Goal: Find specific page/section: Find specific page/section

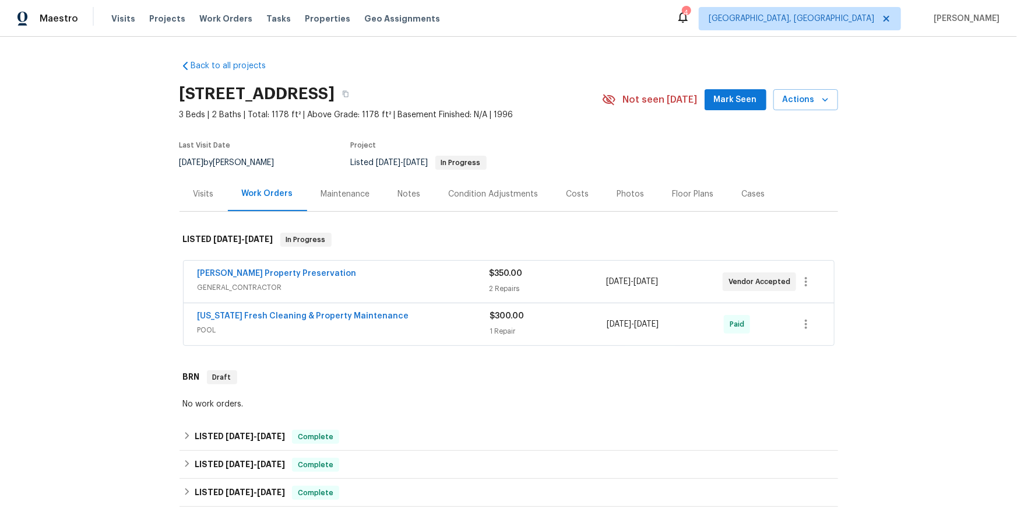
click at [210, 211] on div "Visits" at bounding box center [204, 194] width 48 height 34
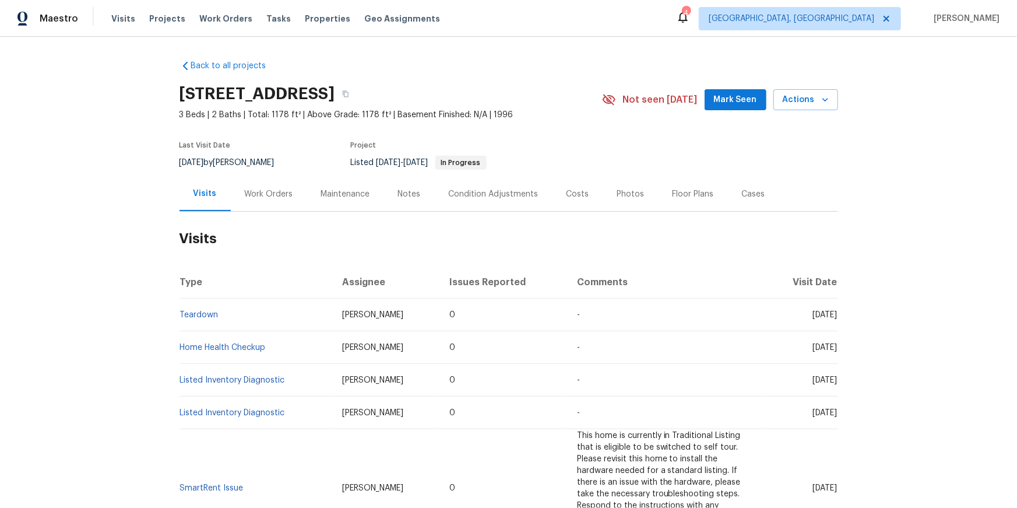
click at [201, 331] on td "Teardown" at bounding box center [257, 315] width 154 height 33
click at [197, 319] on link "Teardown" at bounding box center [199, 315] width 38 height 8
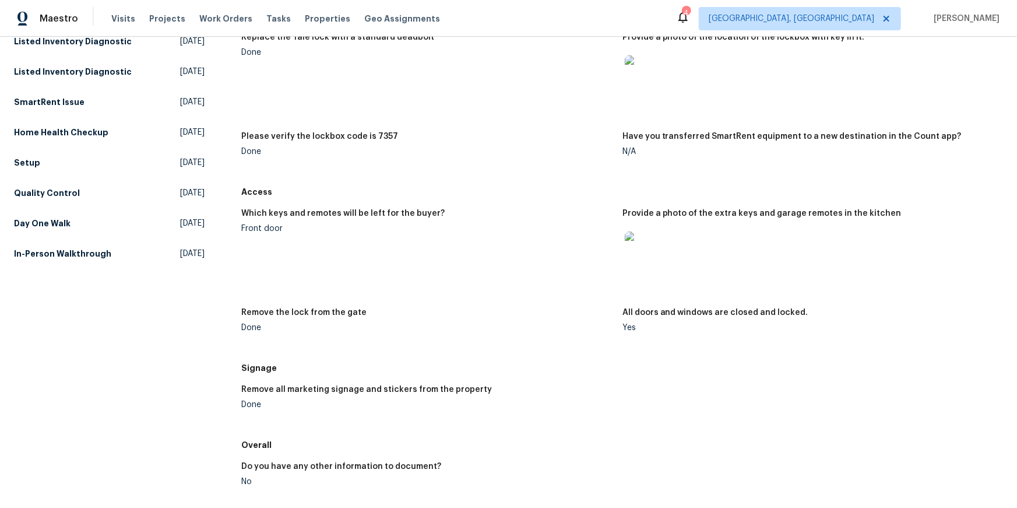
scroll to position [176, 0]
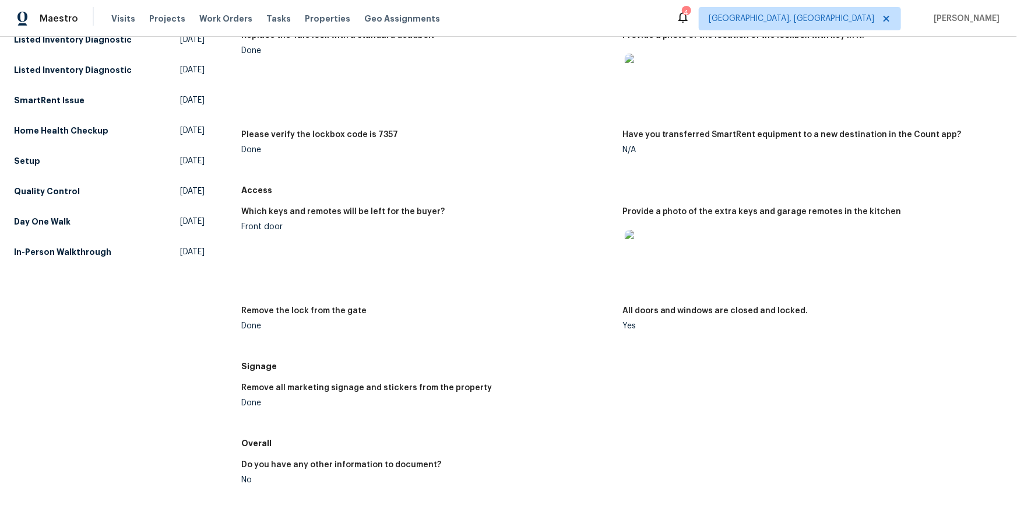
click at [650, 267] on img at bounding box center [643, 248] width 37 height 37
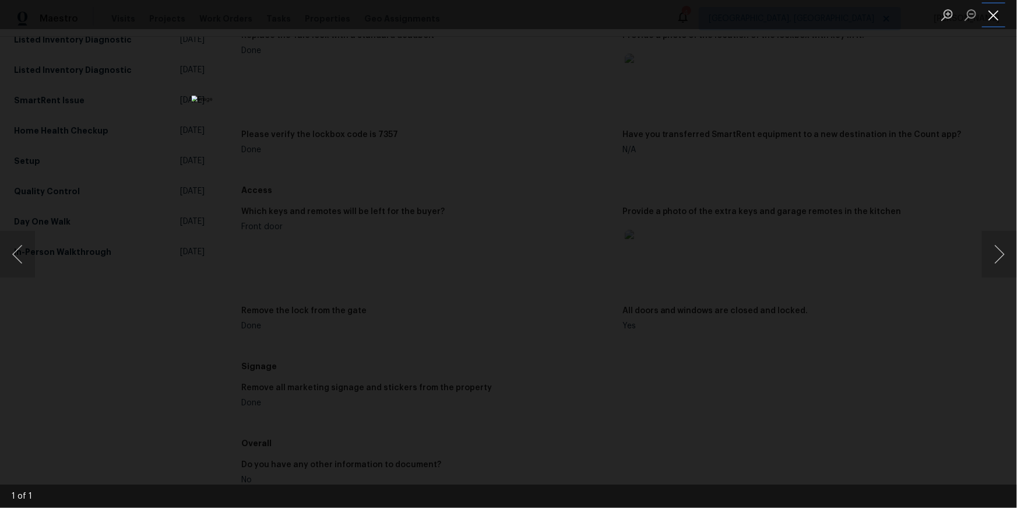
click at [993, 21] on button "Close lightbox" at bounding box center [994, 15] width 23 height 20
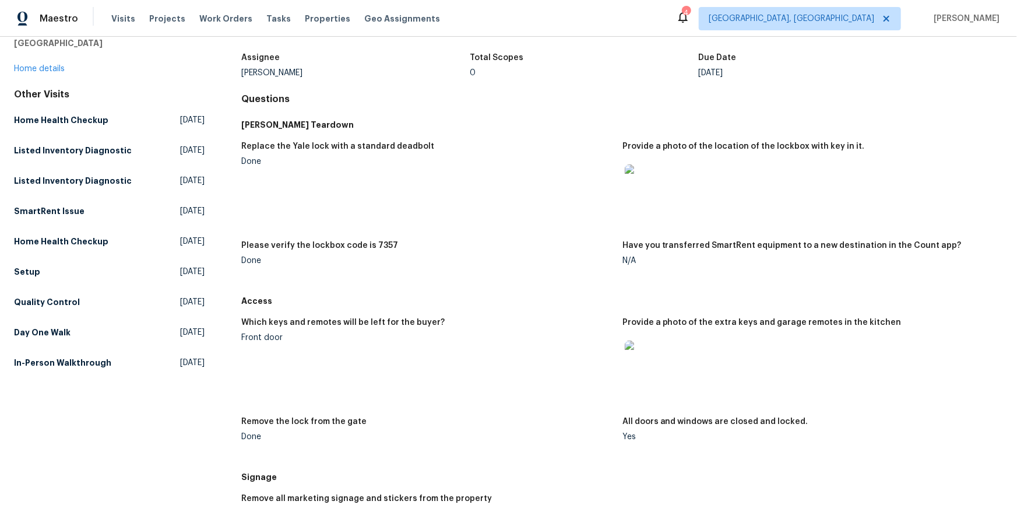
scroll to position [64, 0]
click at [640, 202] on img at bounding box center [643, 183] width 37 height 37
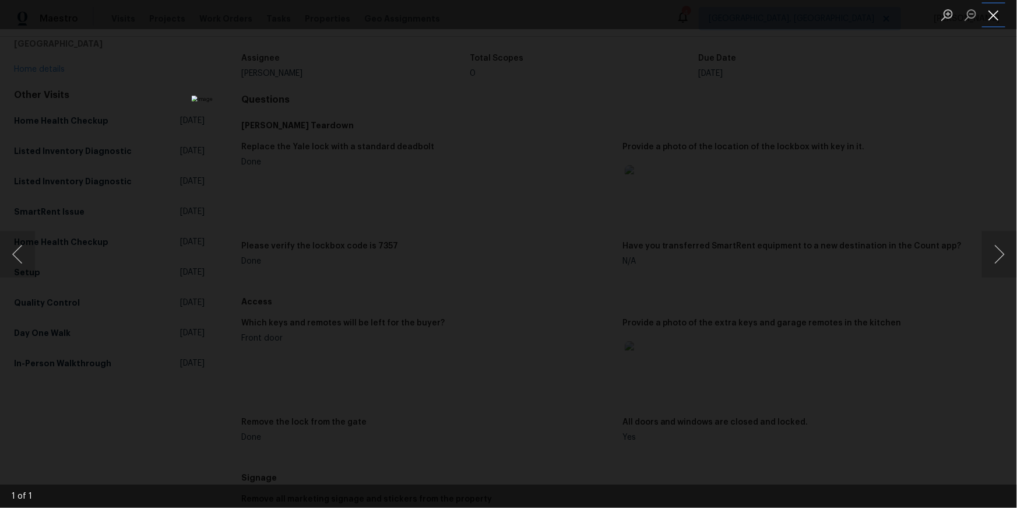
click at [995, 14] on button "Close lightbox" at bounding box center [994, 15] width 23 height 20
